Goal: Find specific page/section: Find specific page/section

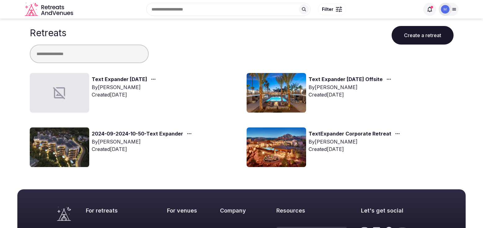
click at [108, 80] on link "Text Expander [DATE]" at bounding box center [119, 80] width 55 height 8
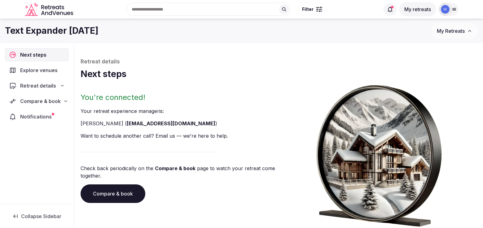
click at [41, 73] on span "Explore venues" at bounding box center [40, 70] width 40 height 7
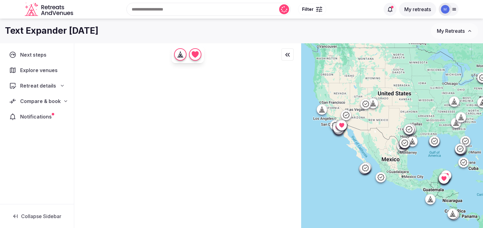
click at [154, 9] on input "text" at bounding box center [208, 9] width 164 height 13
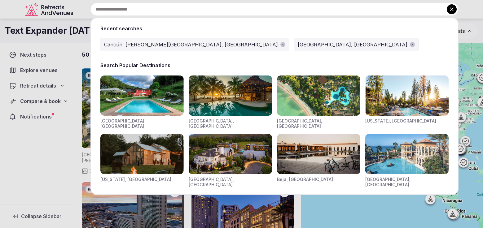
click at [298, 42] on div "[GEOGRAPHIC_DATA], [GEOGRAPHIC_DATA]" at bounding box center [353, 44] width 110 height 7
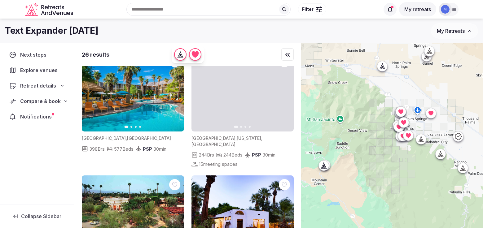
scroll to position [1047, 0]
